Goal: Transaction & Acquisition: Purchase product/service

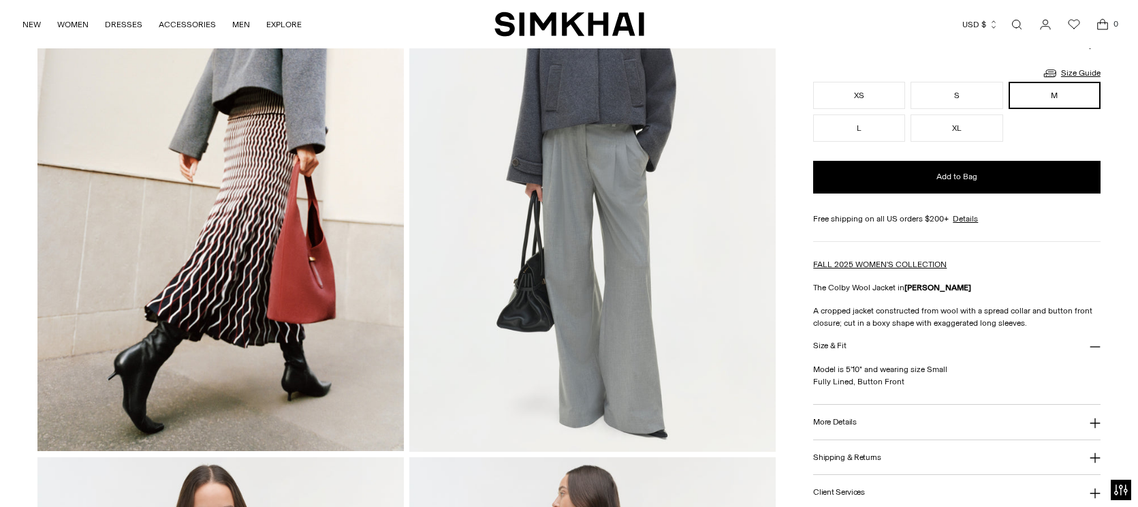
scroll to position [199, 0]
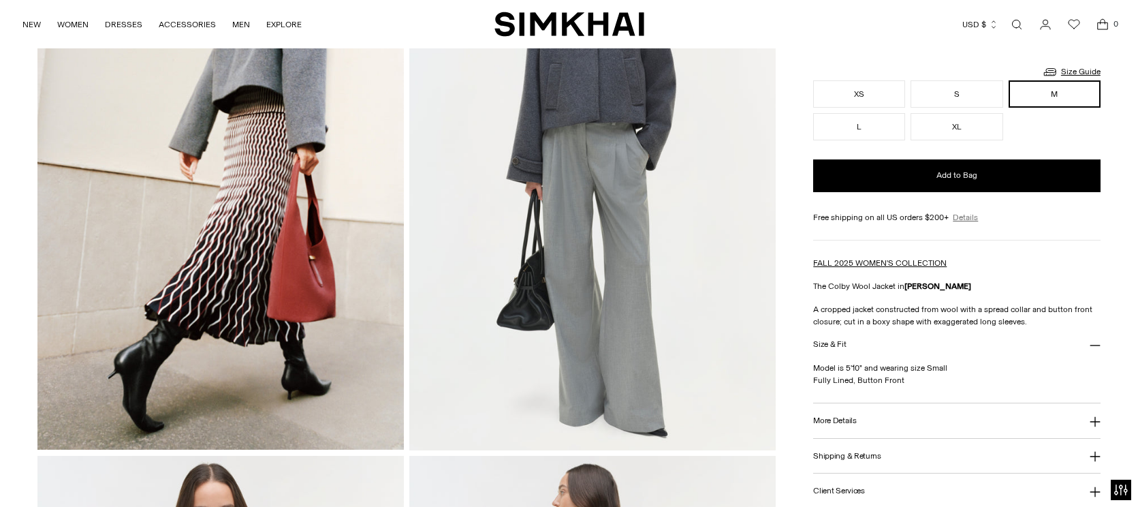
click at [967, 219] on link "Details" at bounding box center [965, 217] width 25 height 12
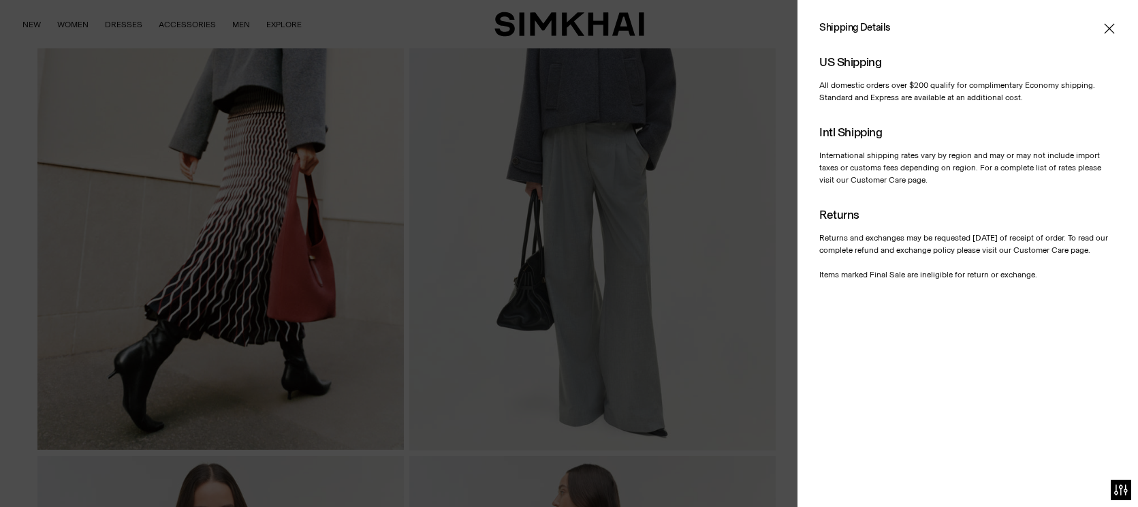
click at [1108, 31] on icon "Close" at bounding box center [1109, 28] width 10 height 10
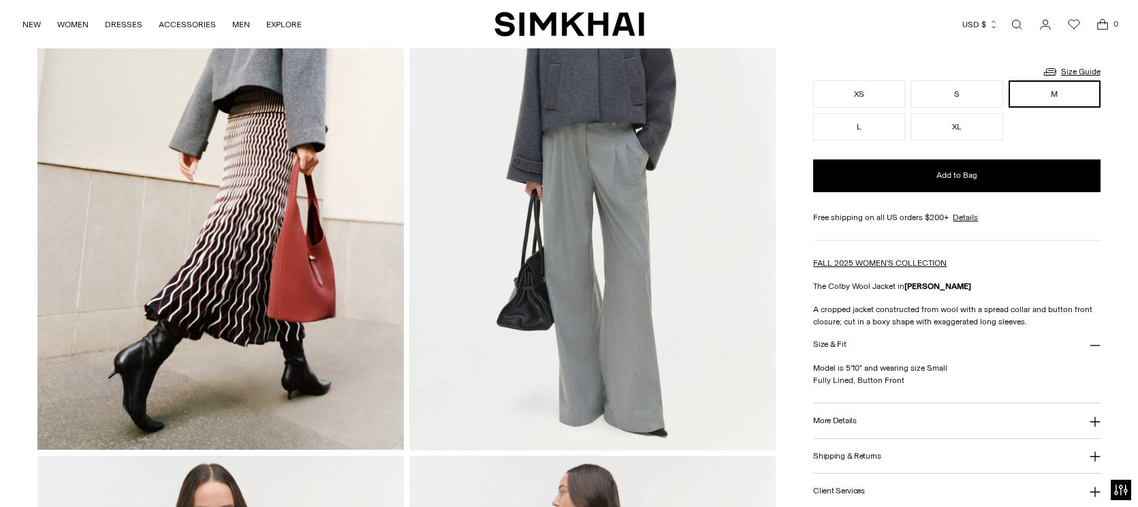
click at [1108, 30] on icon "Close" at bounding box center [1109, 28] width 10 height 10
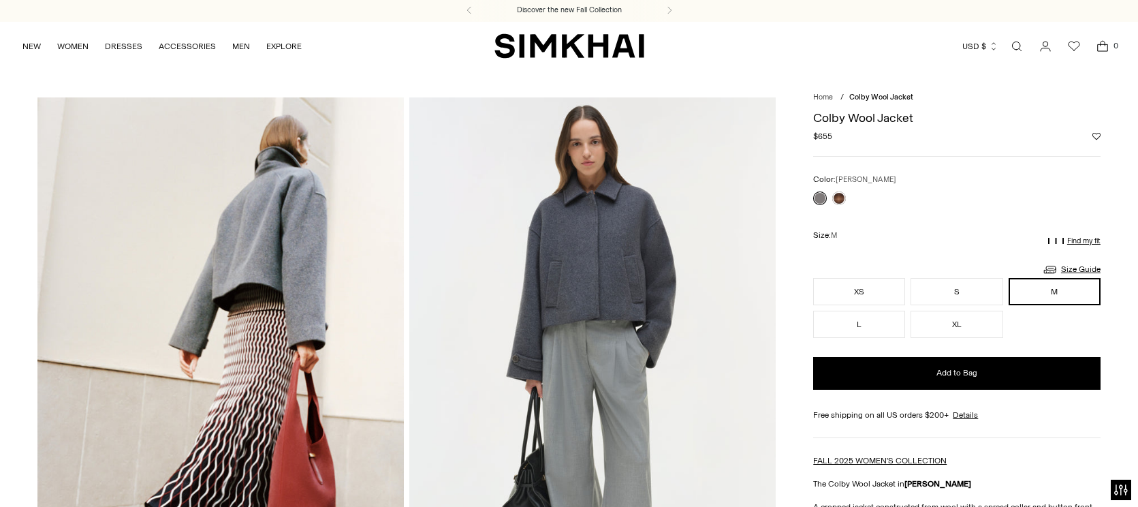
scroll to position [0, 0]
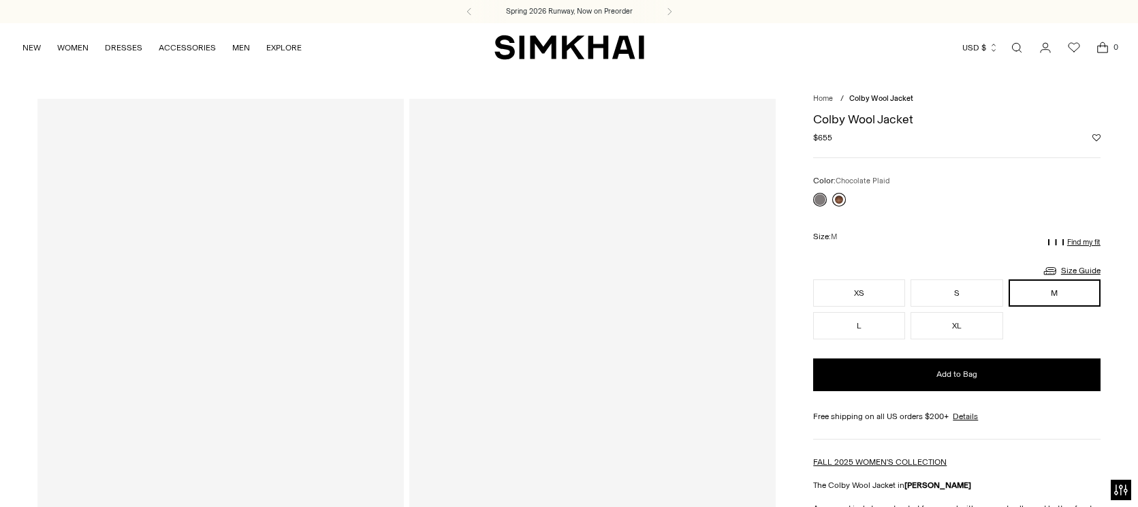
click at [841, 200] on link at bounding box center [839, 200] width 14 height 14
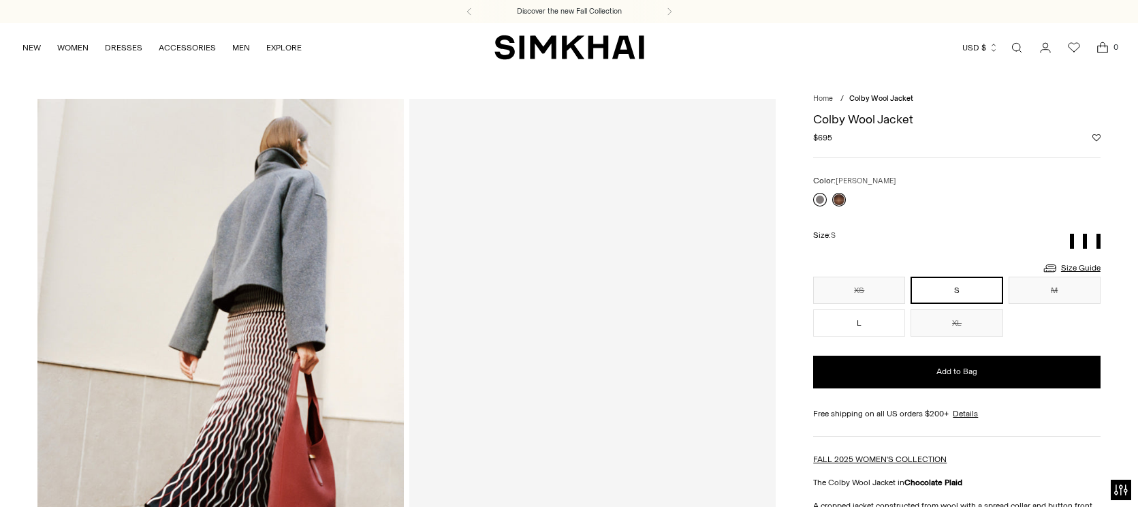
click at [817, 196] on link at bounding box center [820, 200] width 14 height 14
